Goal: Task Accomplishment & Management: Complete application form

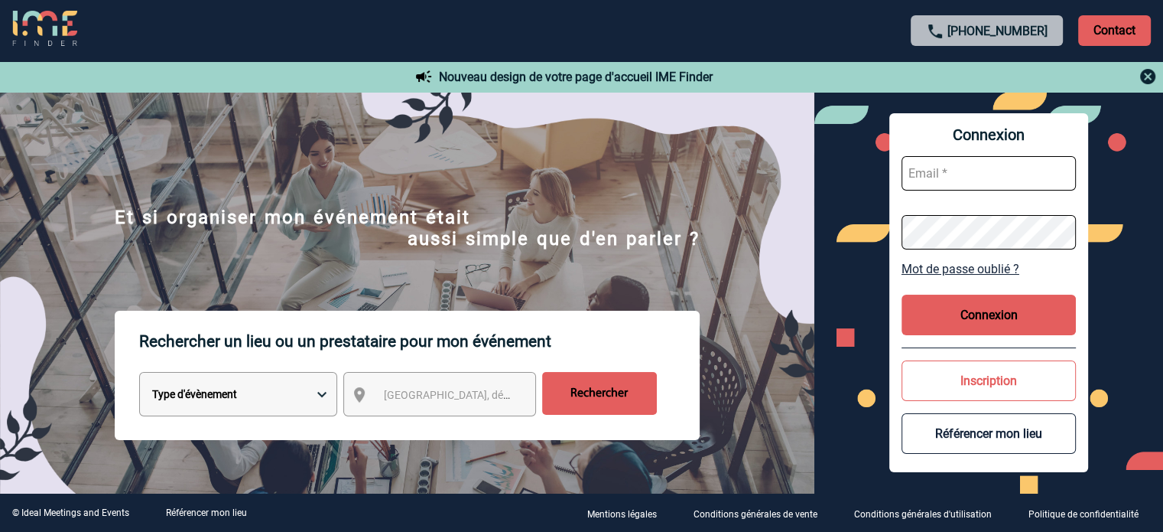
type input "[EMAIL_ADDRESS][DOMAIN_NAME]"
click at [989, 317] on button "Connexion" at bounding box center [989, 315] width 174 height 41
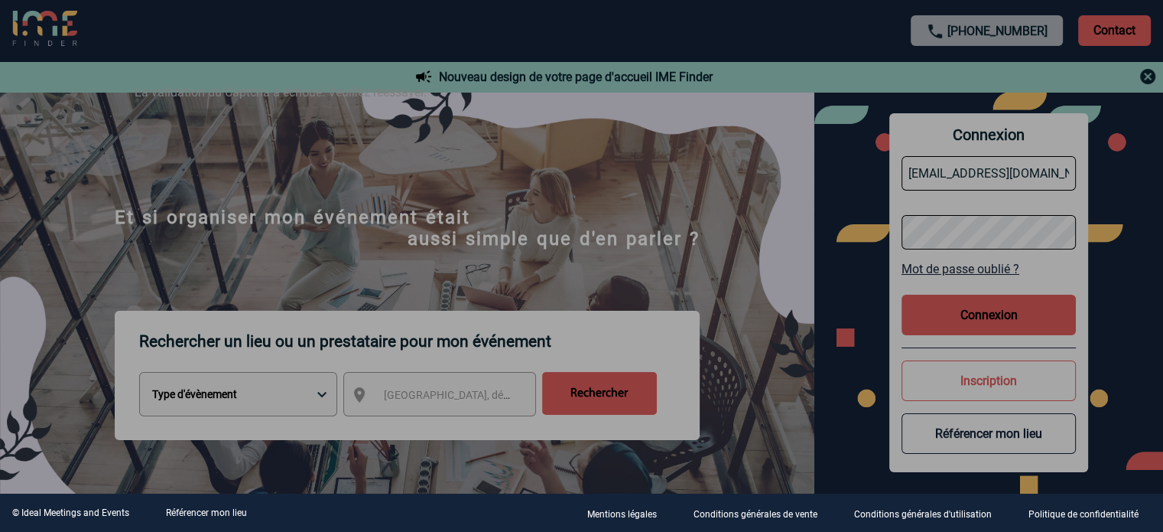
click at [988, 317] on div at bounding box center [581, 266] width 1163 height 532
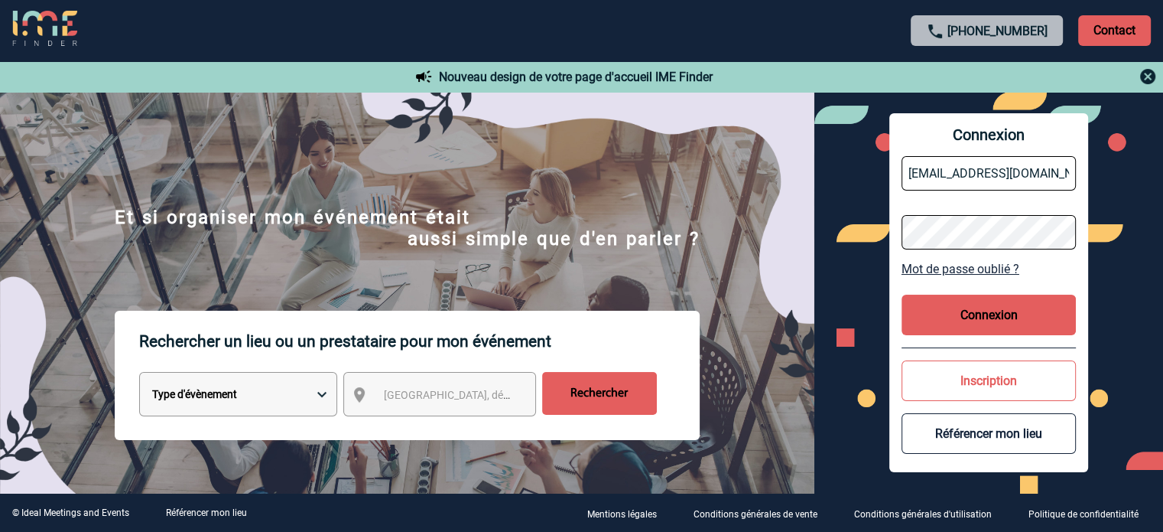
click at [969, 308] on button "Connexion" at bounding box center [989, 315] width 174 height 41
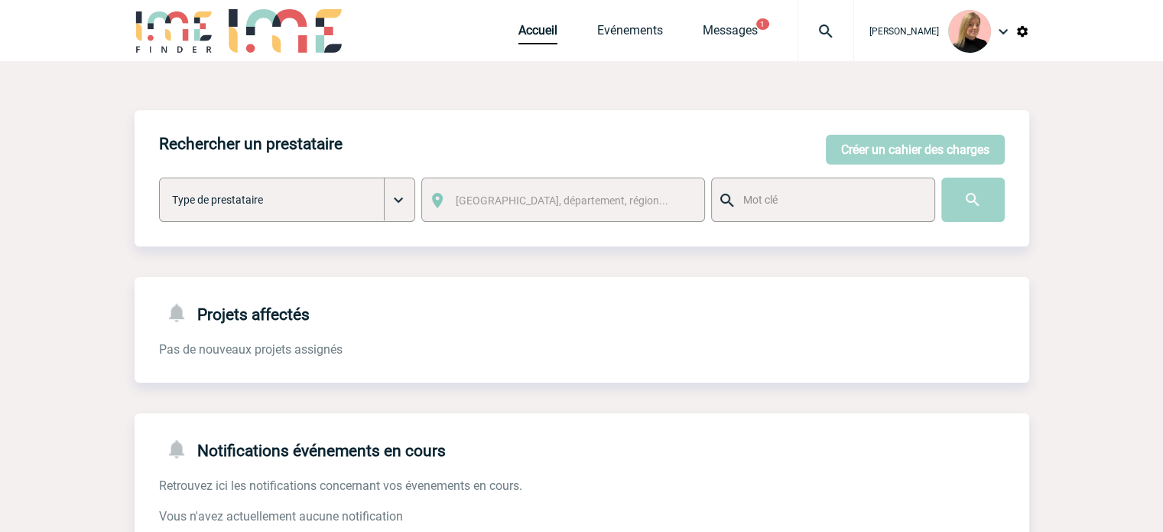
click at [838, 31] on img at bounding box center [826, 31] width 55 height 18
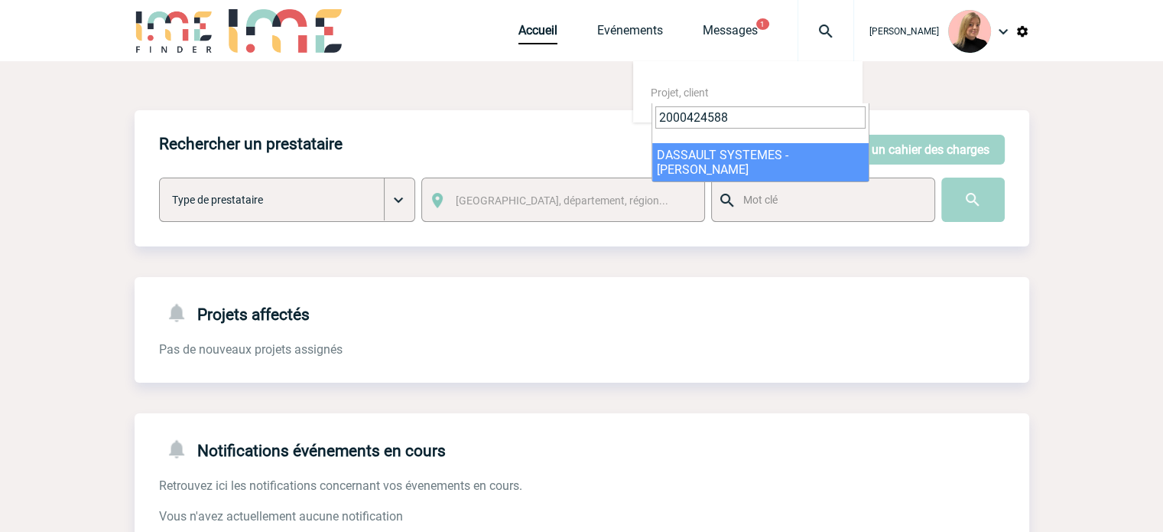
type input "2000424588"
select select "24089"
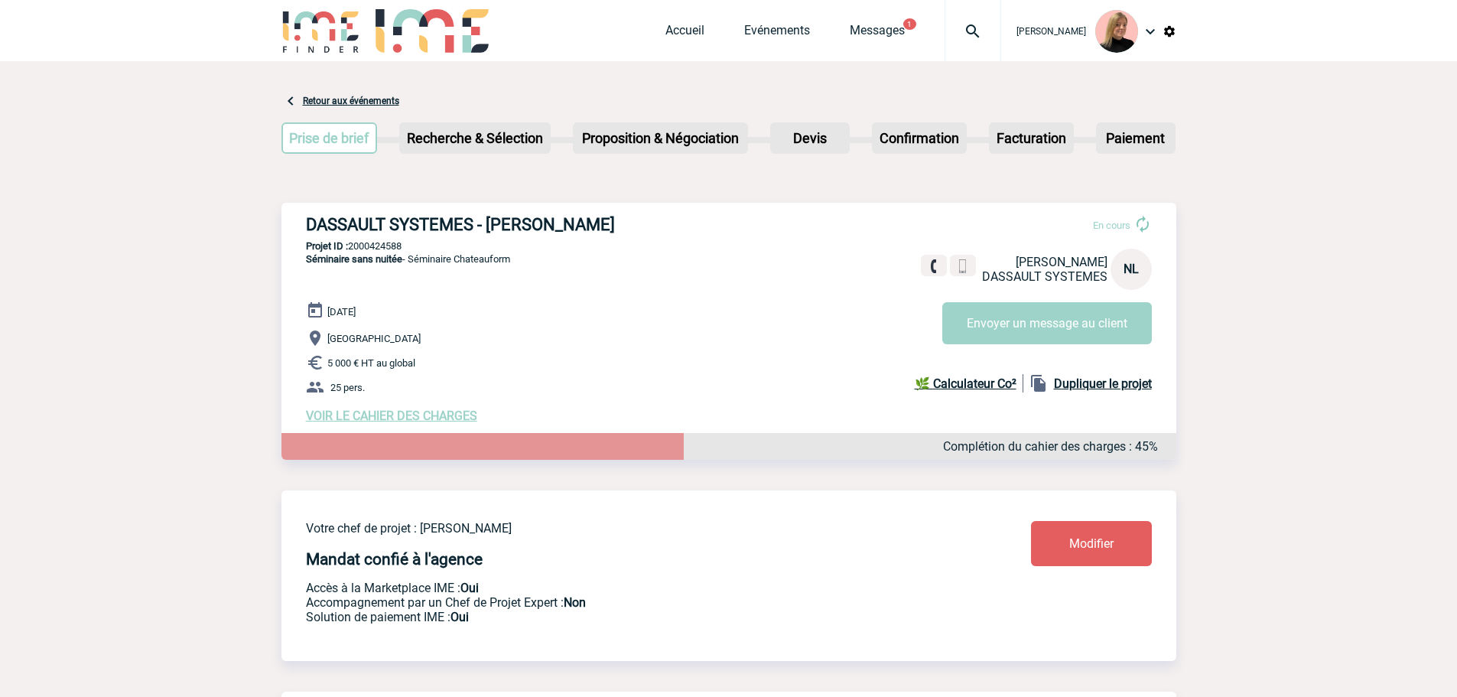
click at [982, 35] on img at bounding box center [972, 31] width 55 height 18
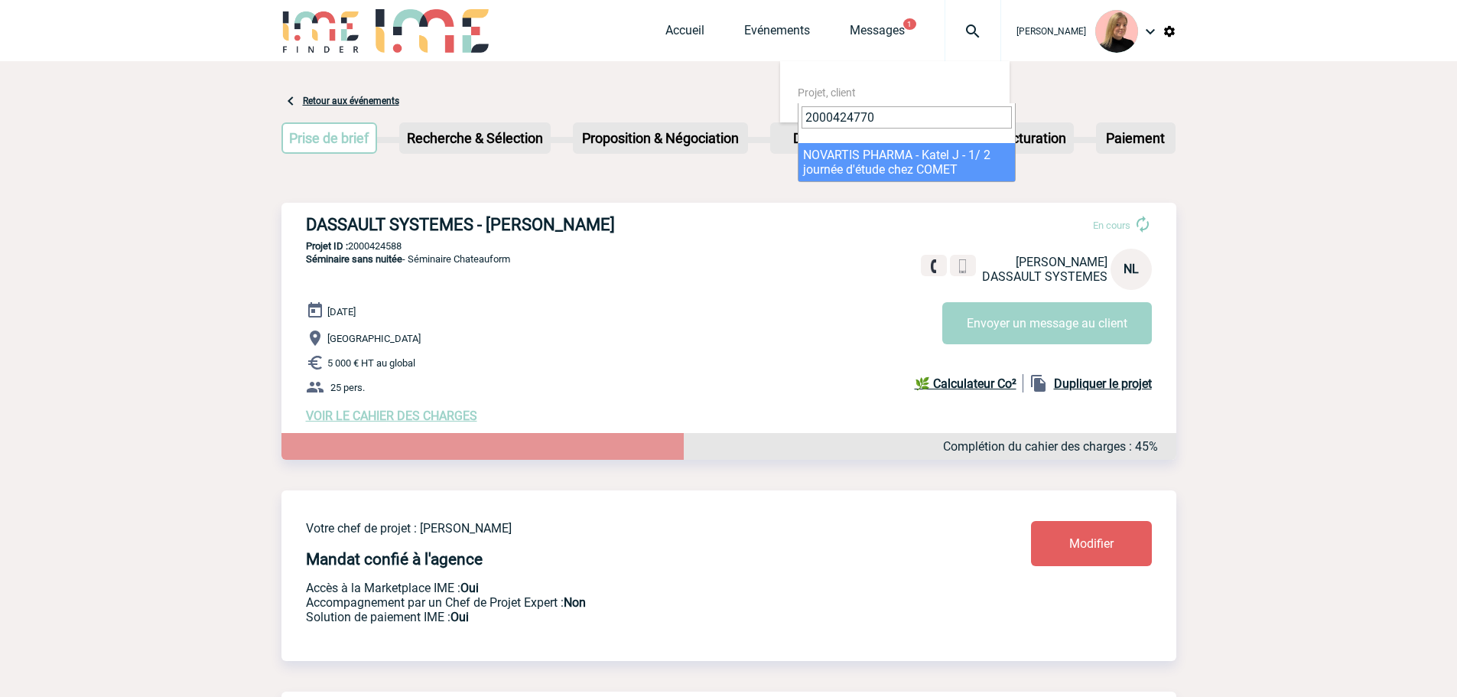
type input "2000424770"
select select "24271"
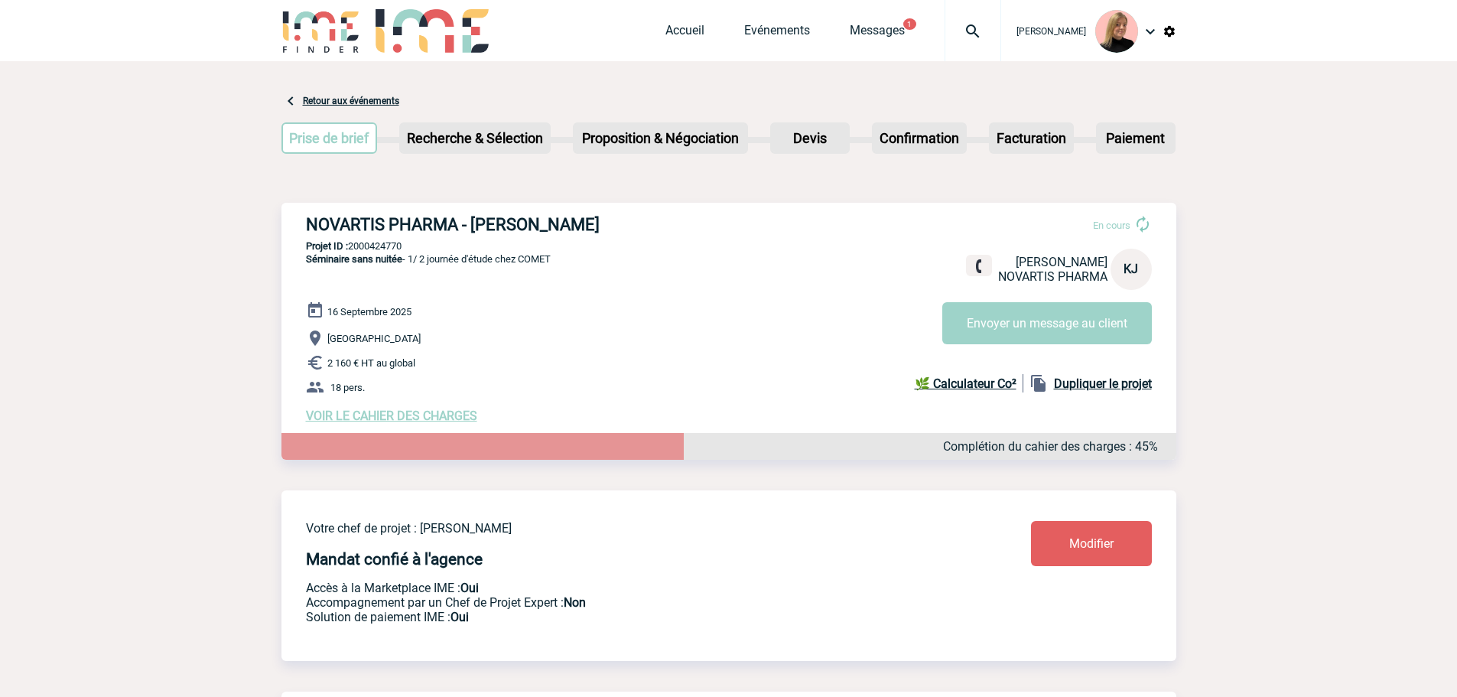
click at [419, 420] on span "VOIR LE CAHIER DES CHARGES" at bounding box center [391, 415] width 171 height 15
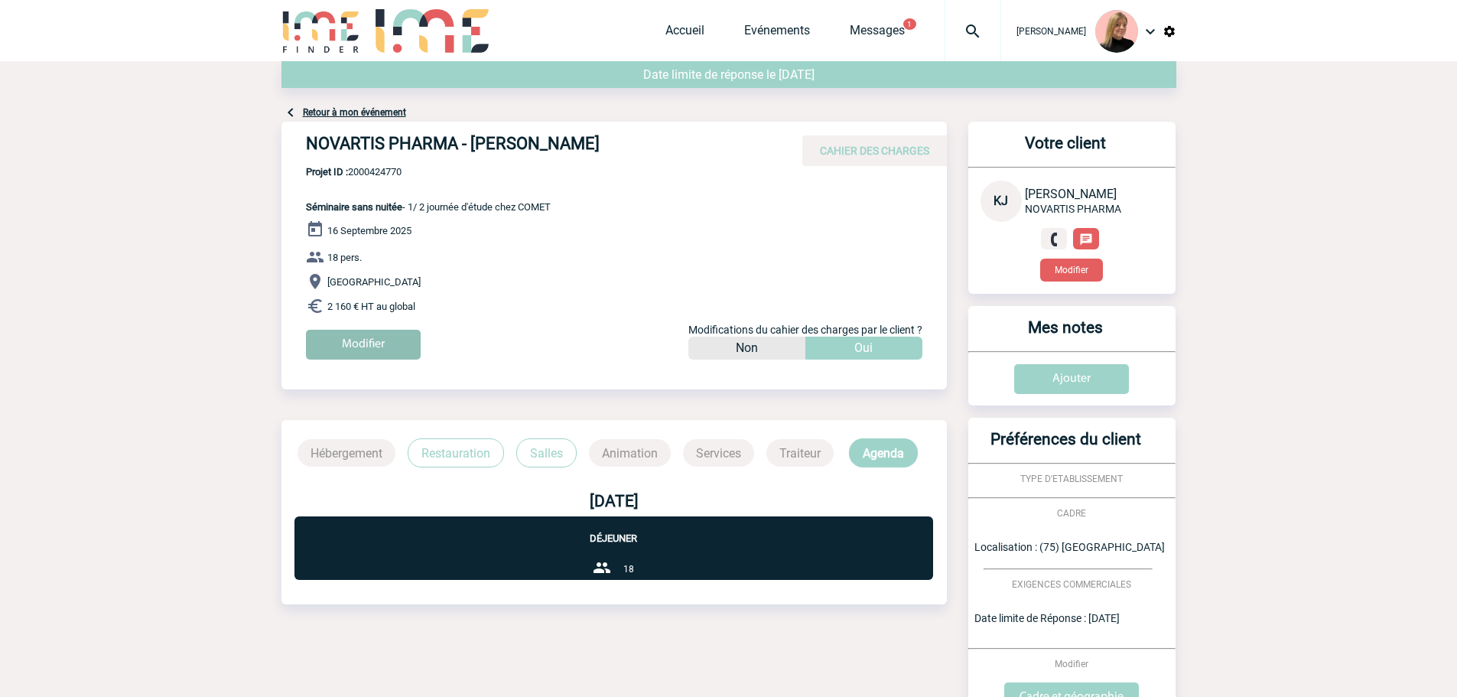
click at [405, 351] on input "Modifier" at bounding box center [363, 345] width 115 height 30
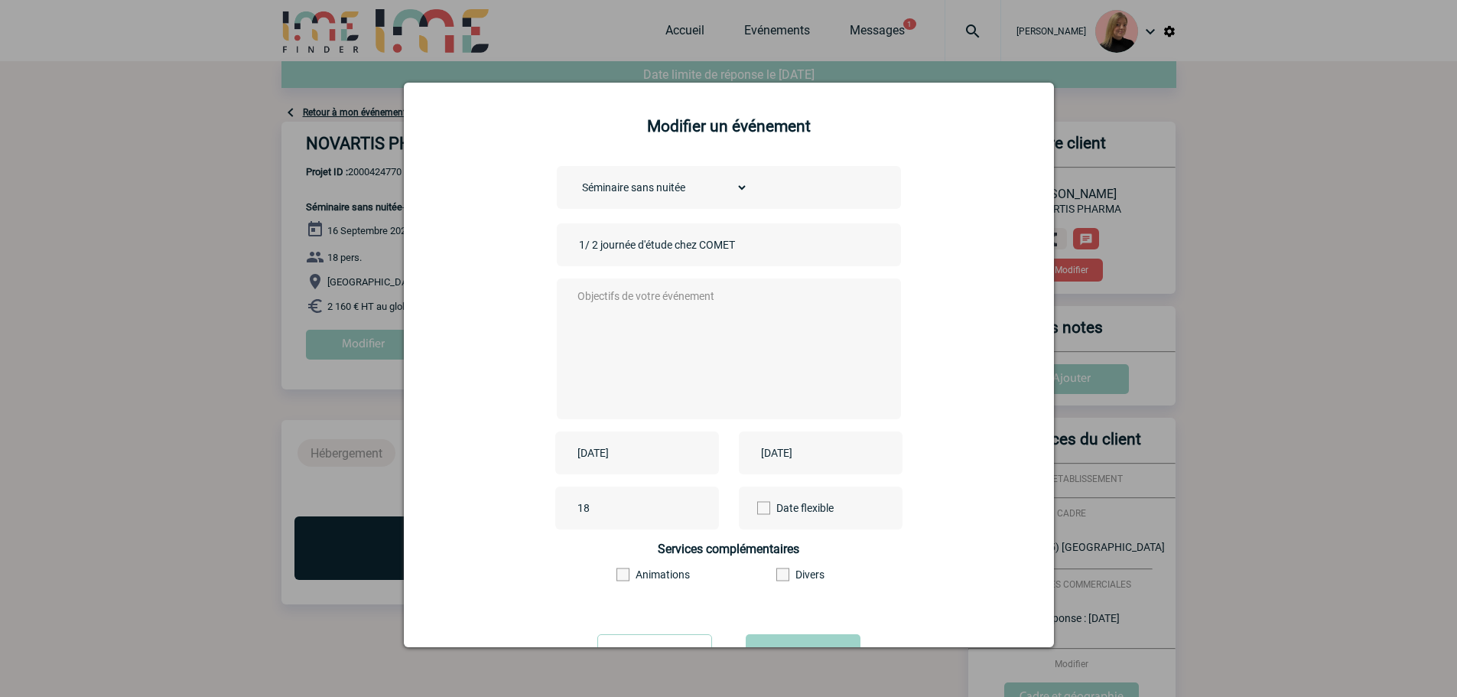
click at [649, 453] on input "[DATE]" at bounding box center [627, 453] width 106 height 20
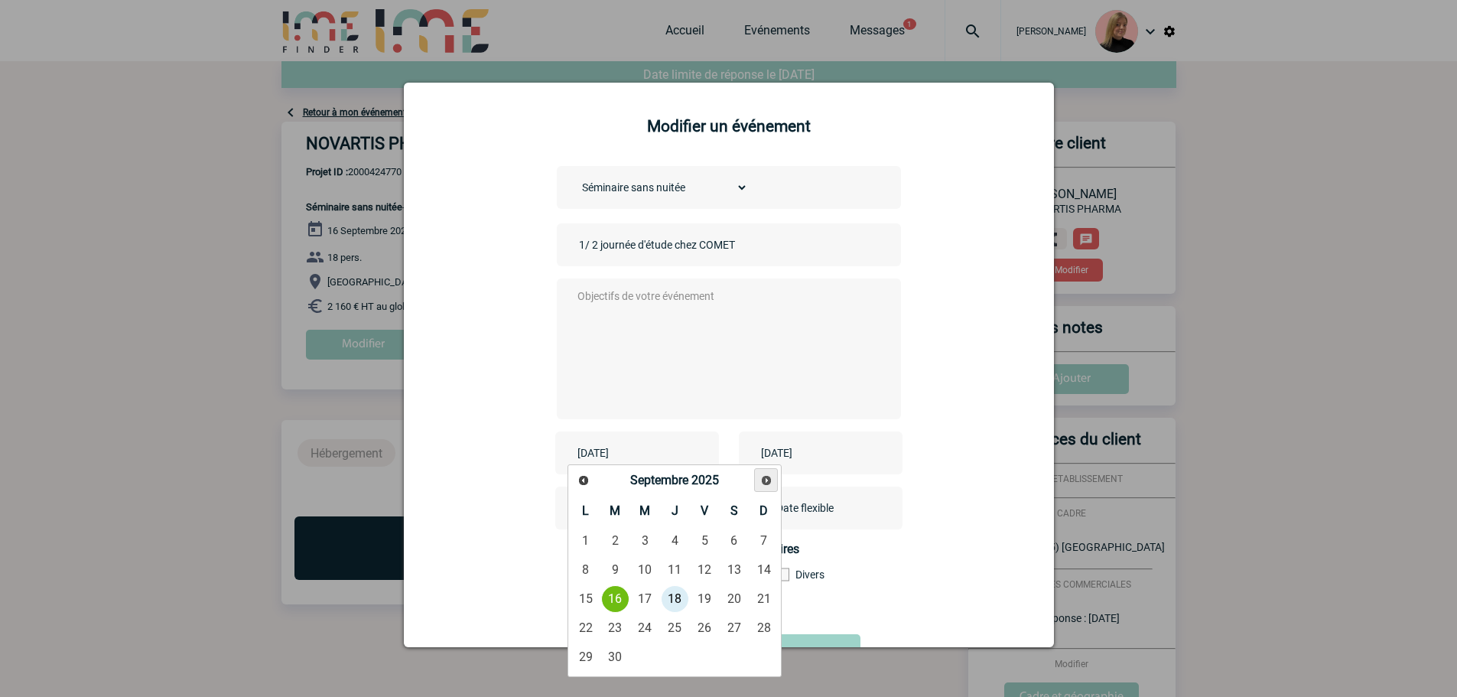
click at [761, 486] on span "Suivant" at bounding box center [766, 480] width 12 height 12
click at [673, 600] on link "16" at bounding box center [675, 599] width 28 height 28
type input "[DATE]"
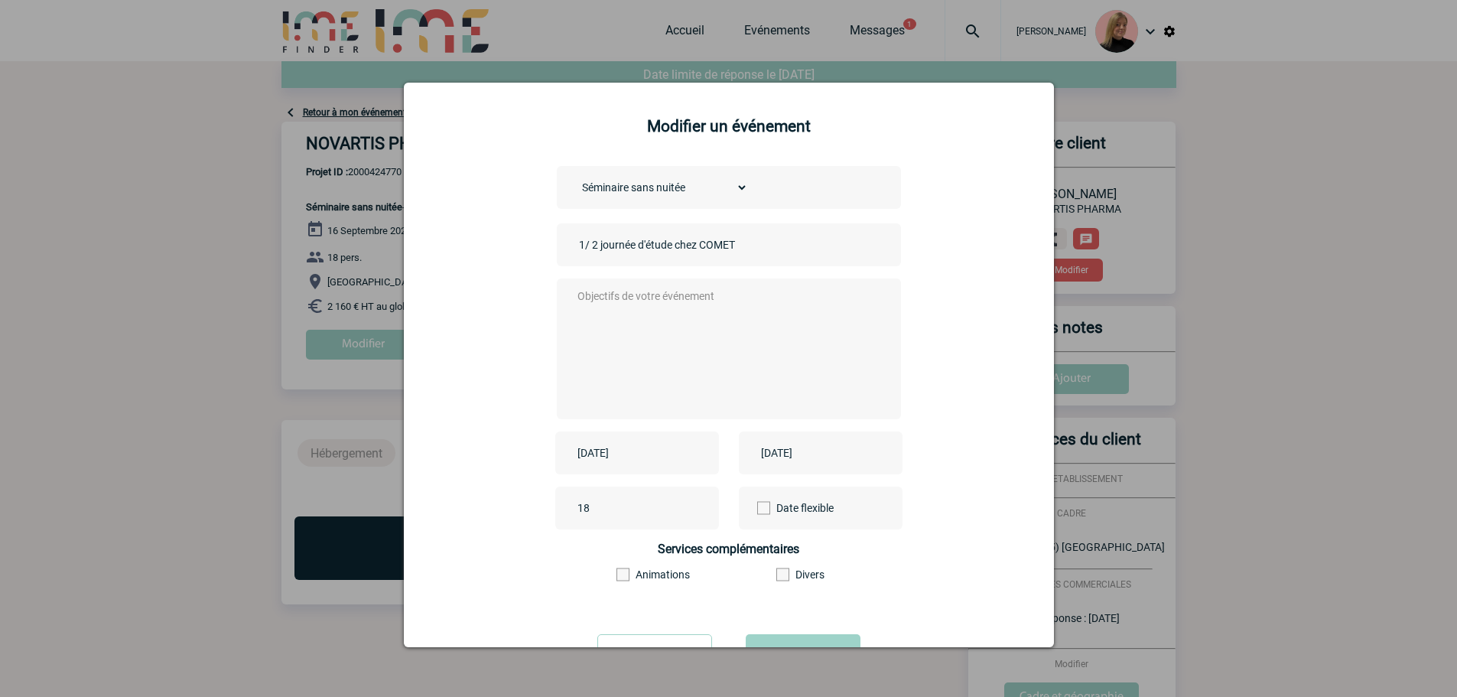
click at [840, 457] on input "[DATE]" at bounding box center [810, 453] width 106 height 20
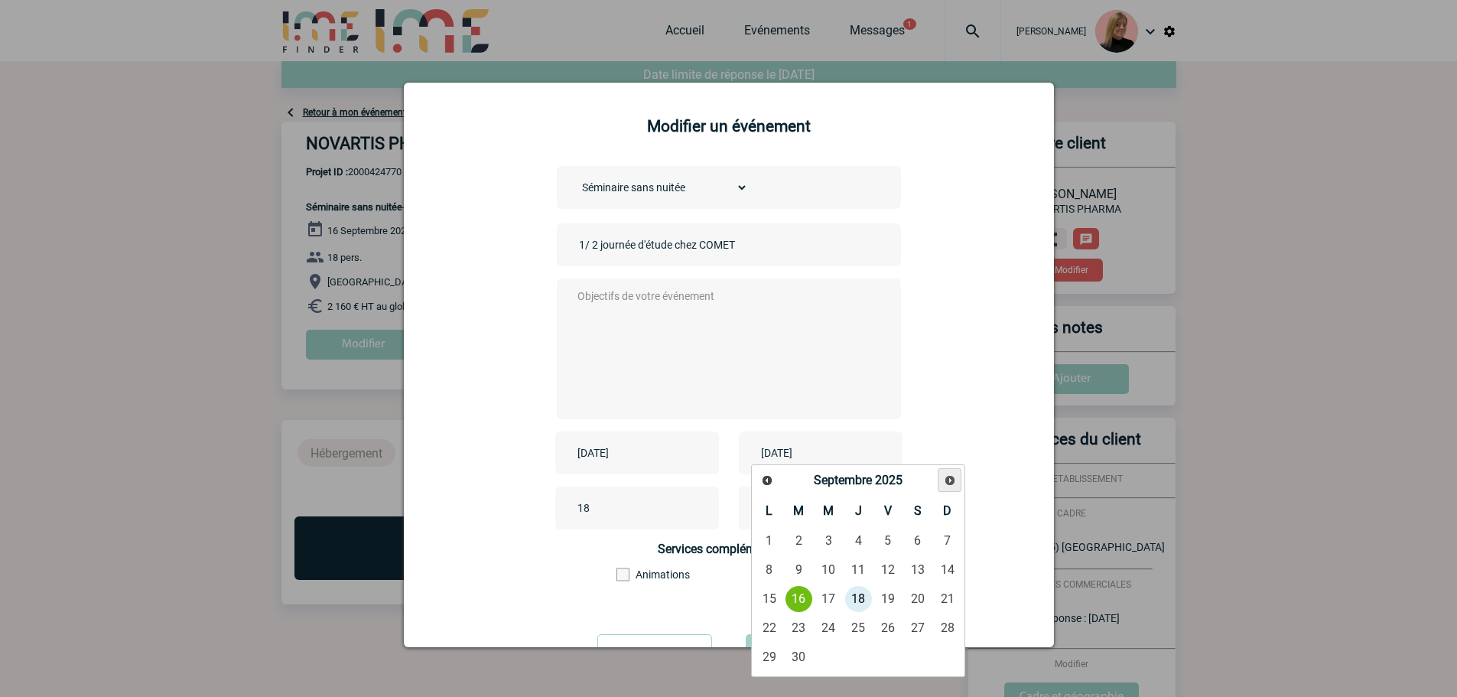
click at [944, 481] on span "Suivant" at bounding box center [950, 480] width 12 height 12
click at [856, 591] on link "16" at bounding box center [858, 599] width 28 height 28
type input "[DATE]"
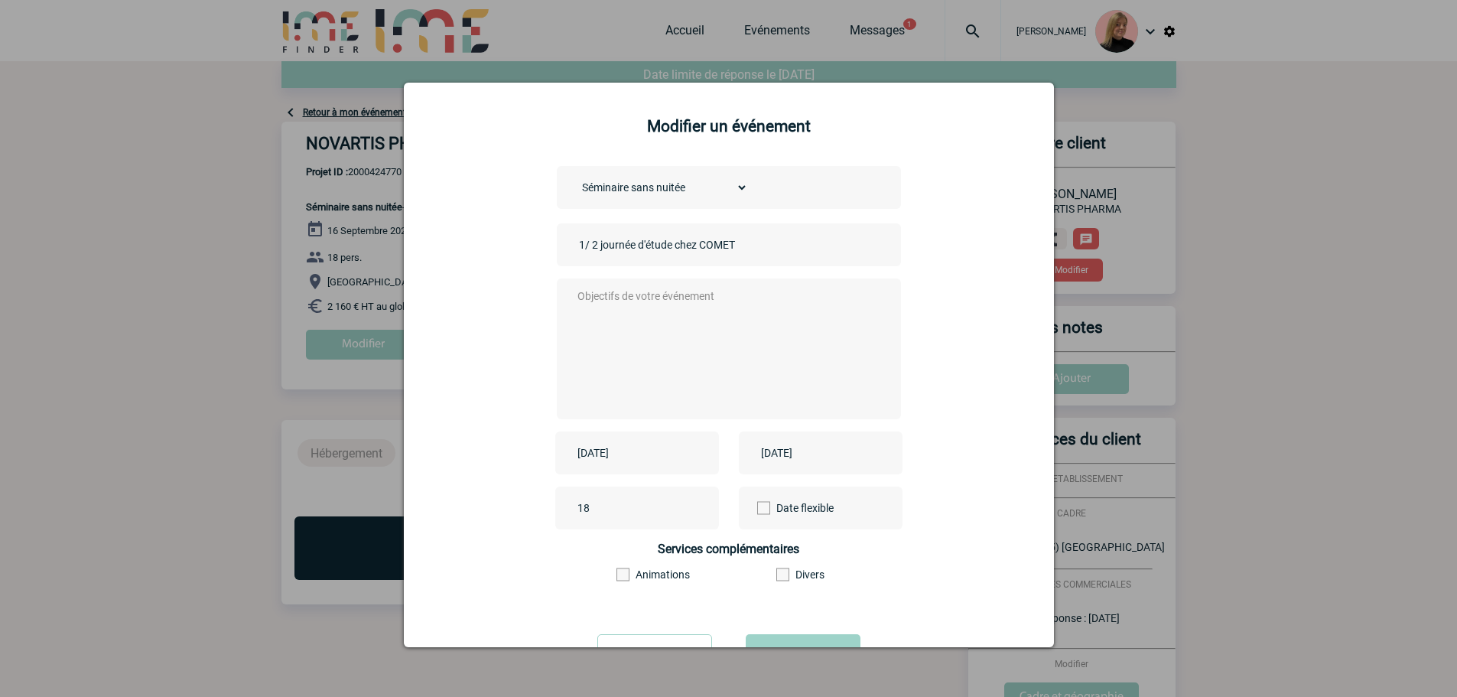
scroll to position [66, 0]
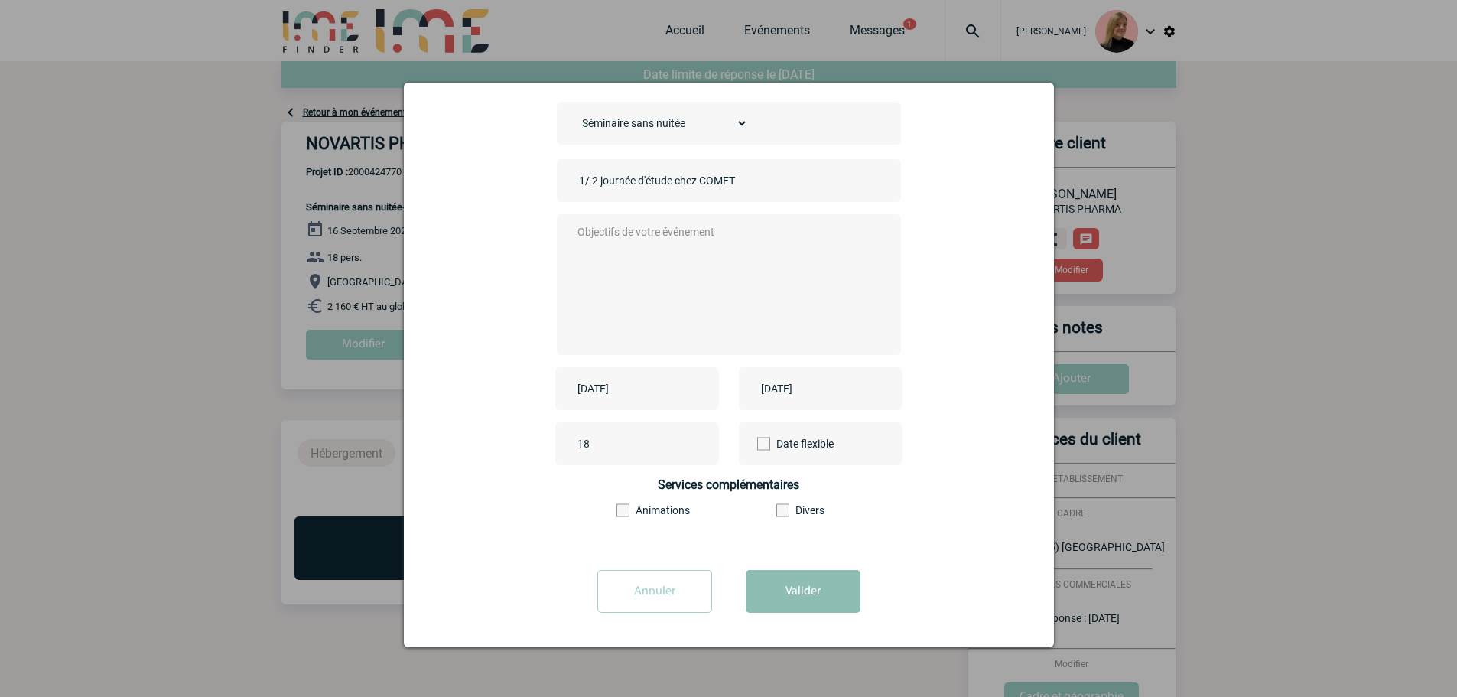
click at [782, 599] on button "Valider" at bounding box center [803, 591] width 115 height 43
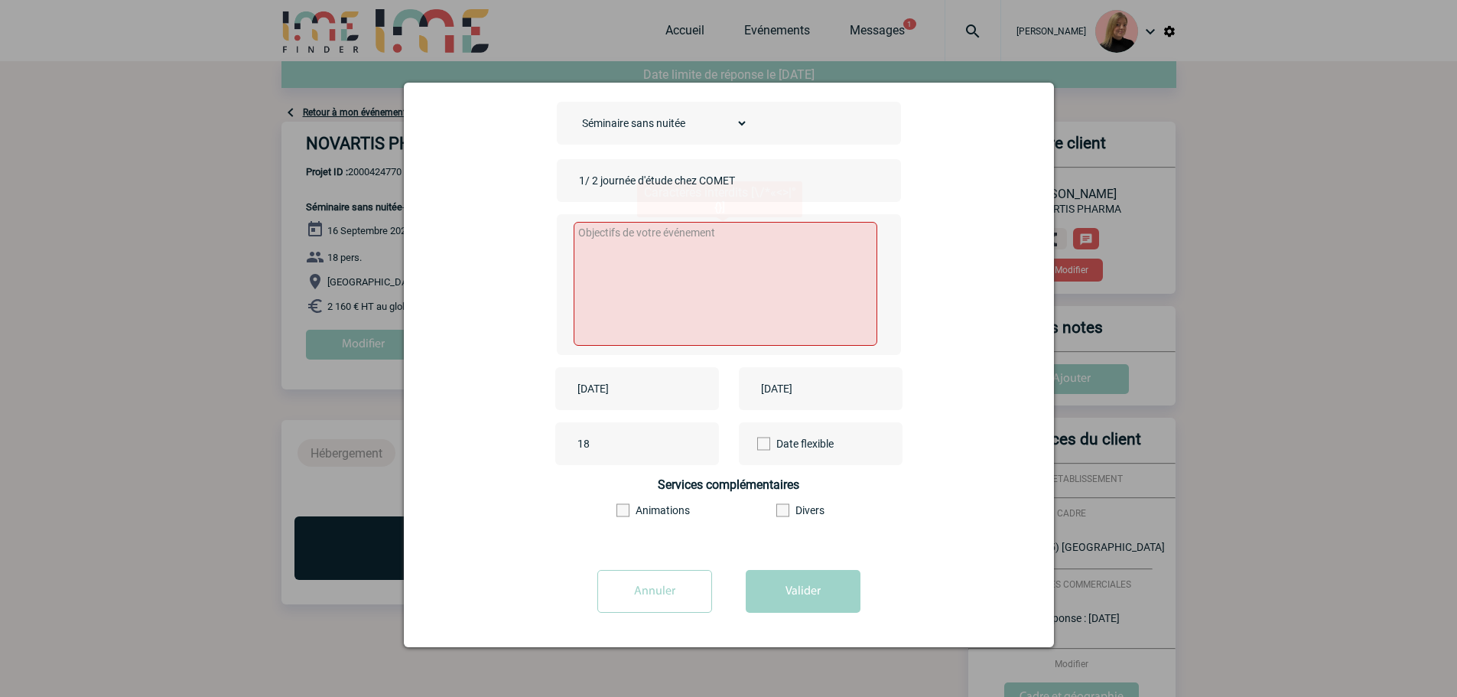
click at [768, 267] on textarea at bounding box center [726, 284] width 304 height 124
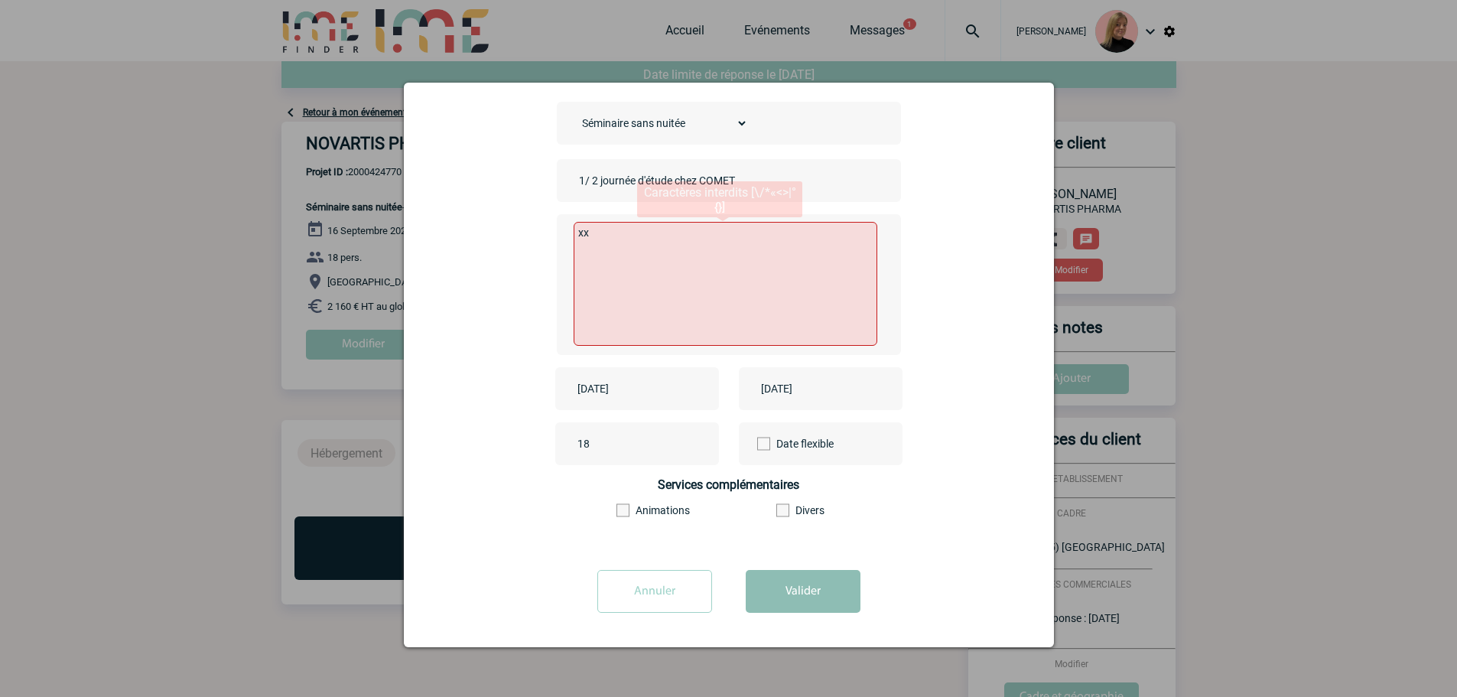
type textarea "xx"
click at [784, 587] on button "Valider" at bounding box center [803, 591] width 115 height 43
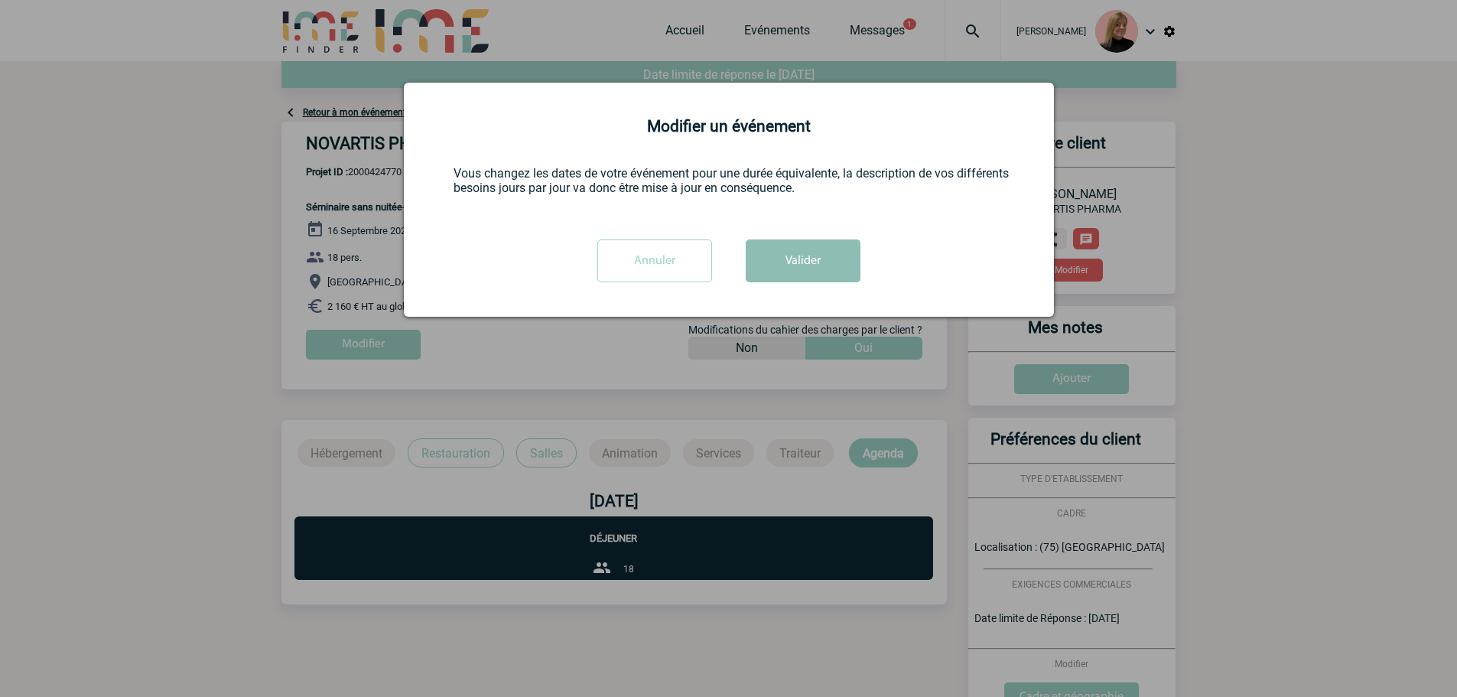
click at [826, 258] on button "Valider" at bounding box center [803, 260] width 115 height 43
